Goal: Task Accomplishment & Management: Manage account settings

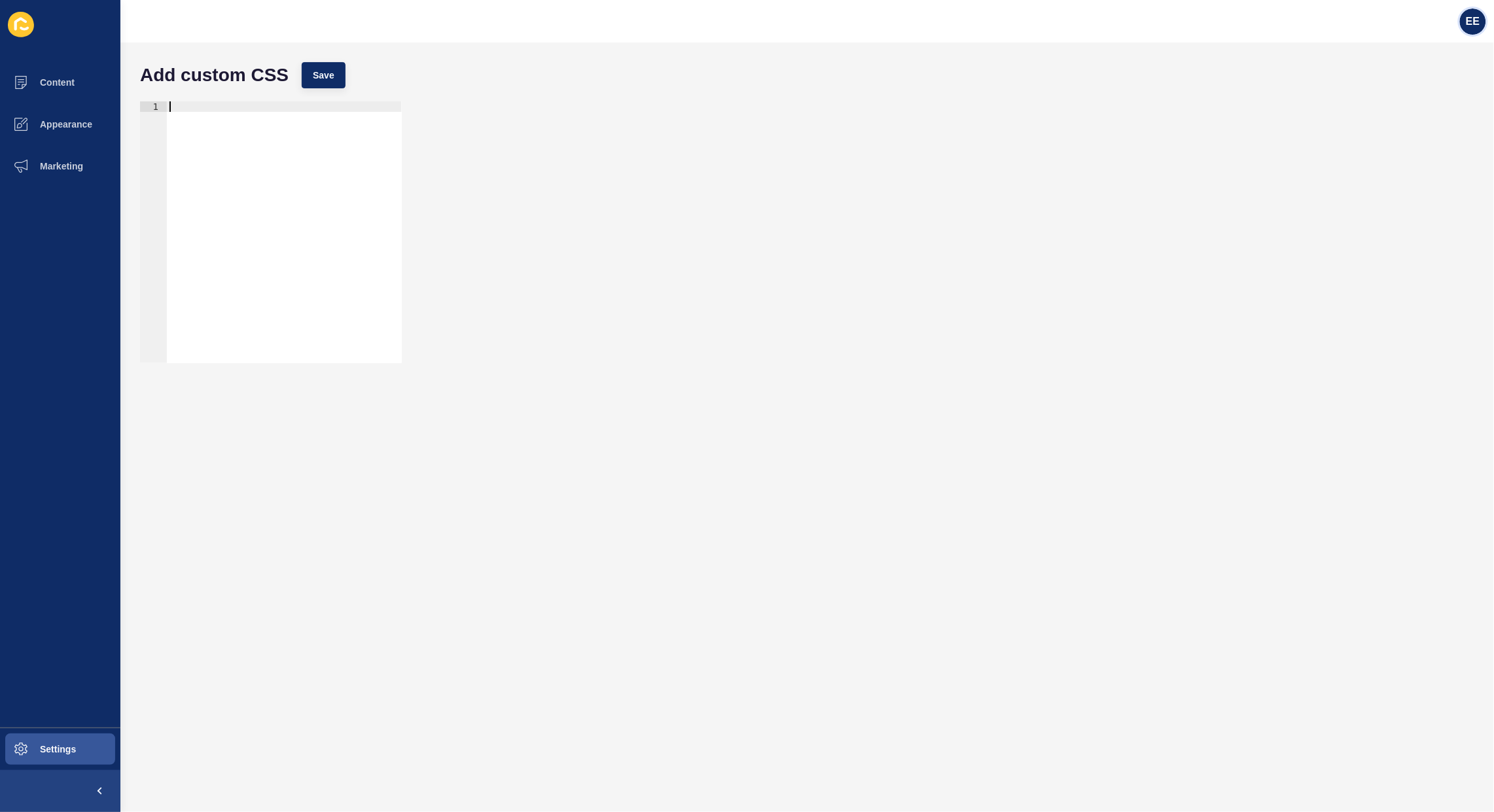
click at [1476, 28] on div "EE" at bounding box center [1473, 22] width 26 height 26
click at [1402, 114] on link "Logout" at bounding box center [1441, 109] width 96 height 29
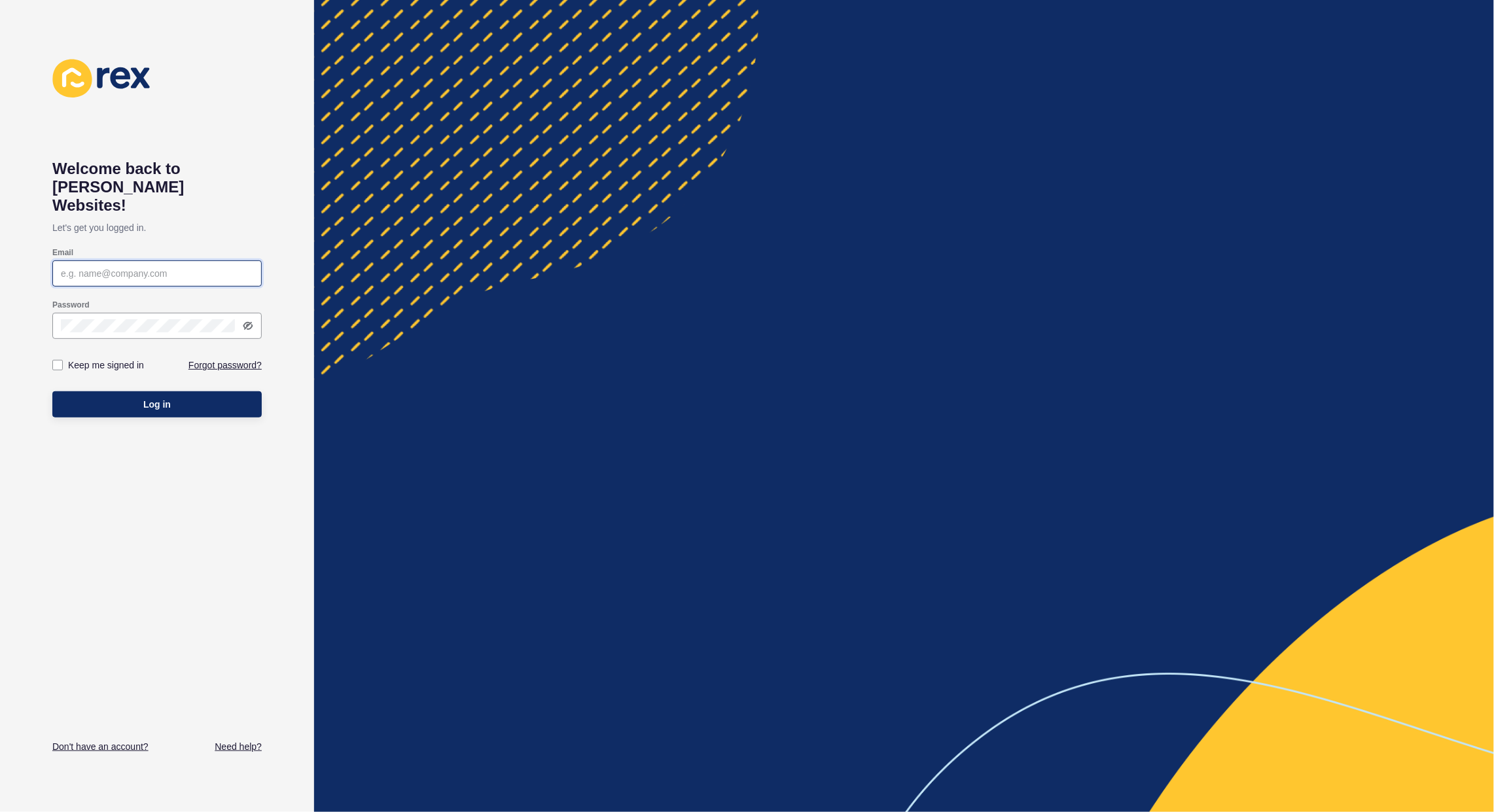
type input "[PERSON_NAME][EMAIL_ADDRESS][PERSON_NAME][DOMAIN_NAME]"
click at [161, 398] on span "Log in" at bounding box center [157, 404] width 27 height 13
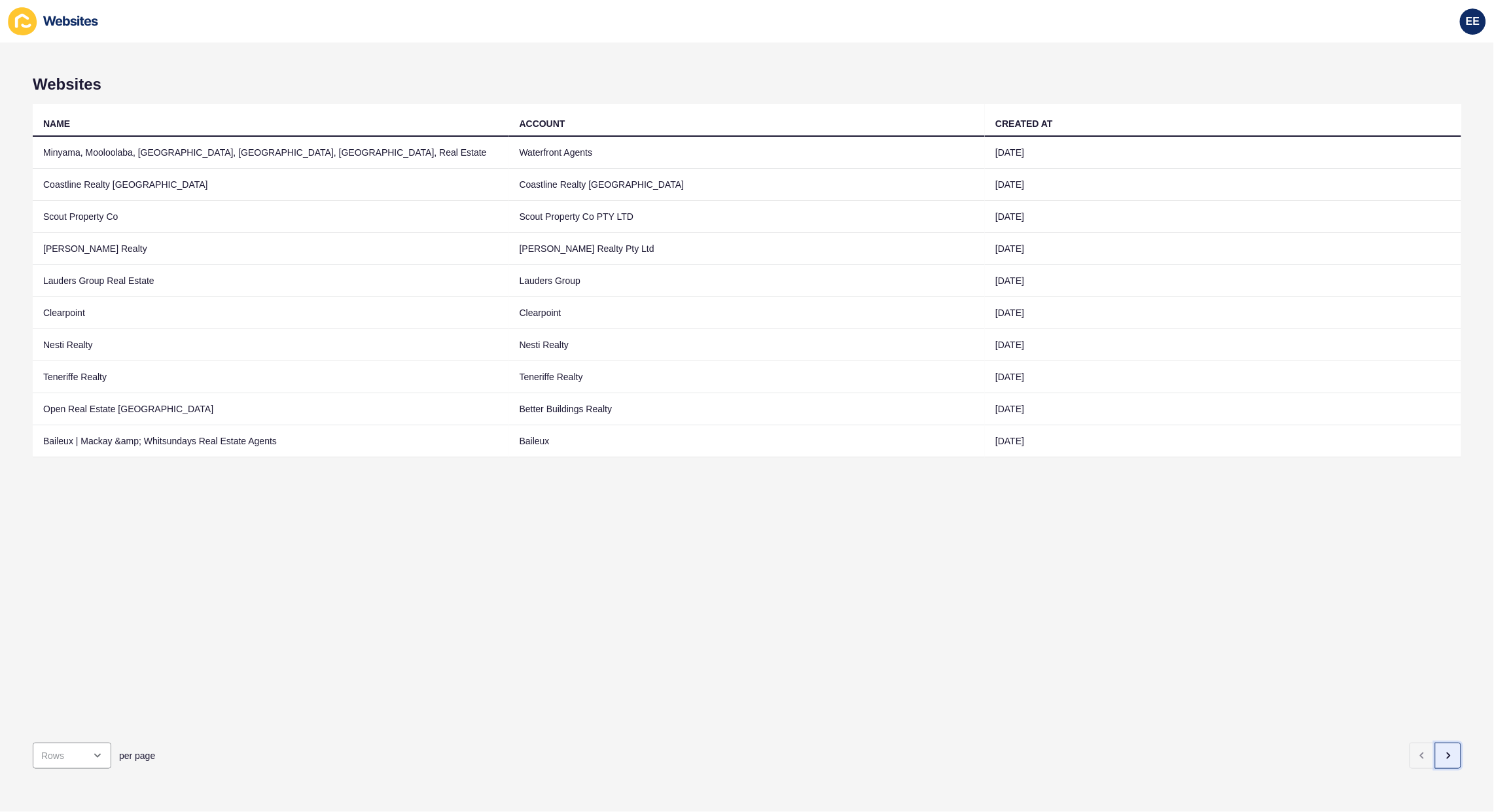
click at [1448, 753] on icon "button" at bounding box center [1449, 756] width 3 height 5
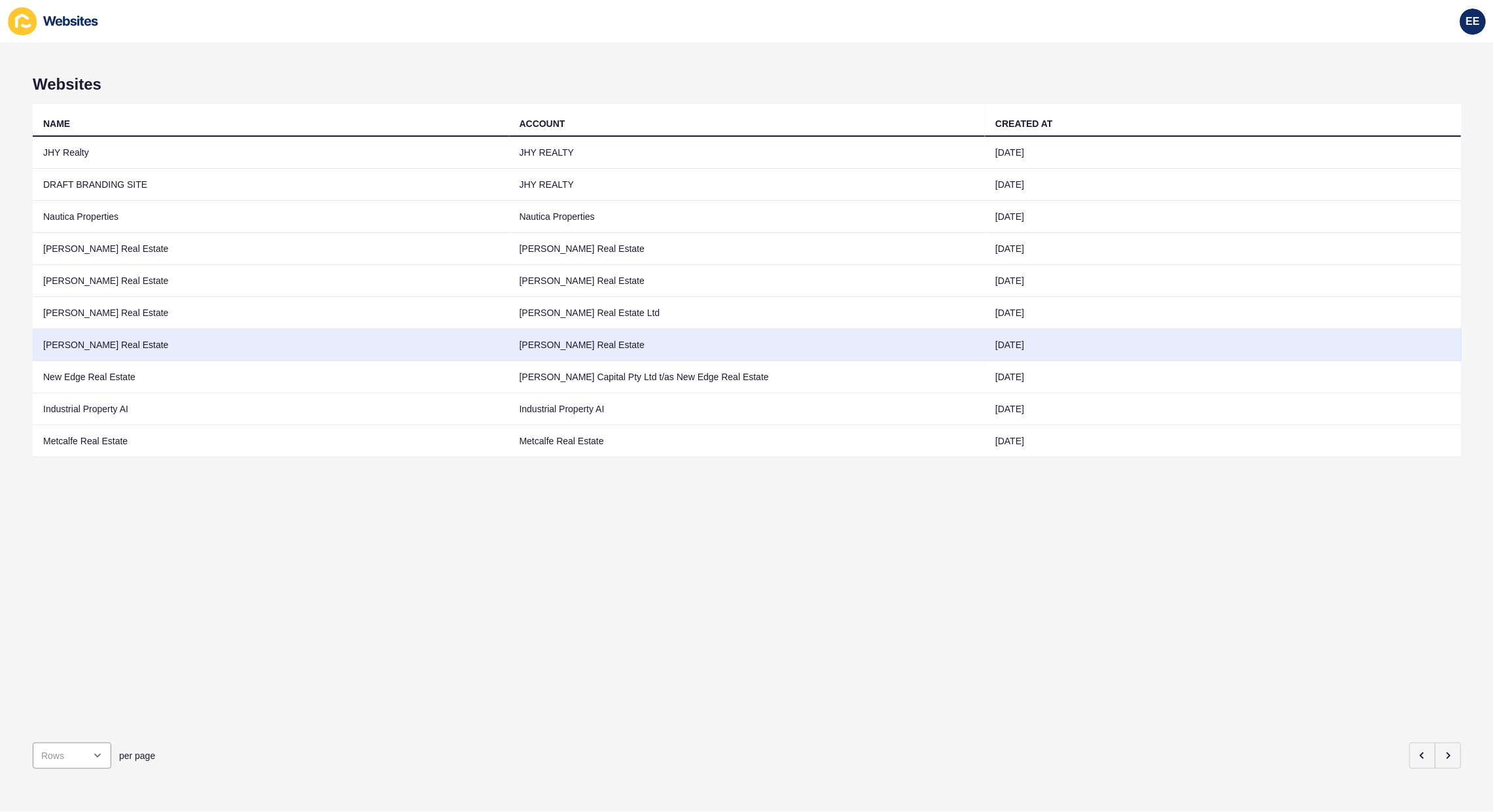
click at [105, 345] on td "[PERSON_NAME] Real Estate" at bounding box center [271, 345] width 476 height 32
